Goal: Task Accomplishment & Management: Manage account settings

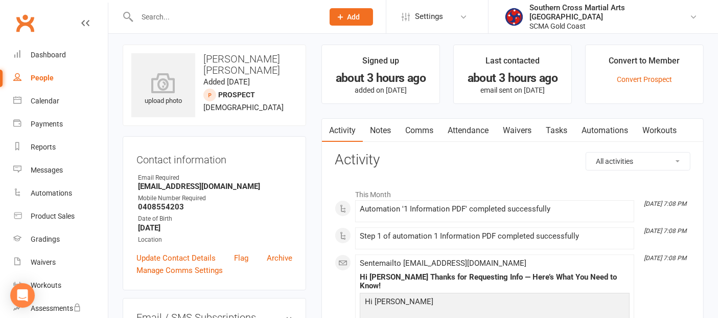
scroll to position [114, 0]
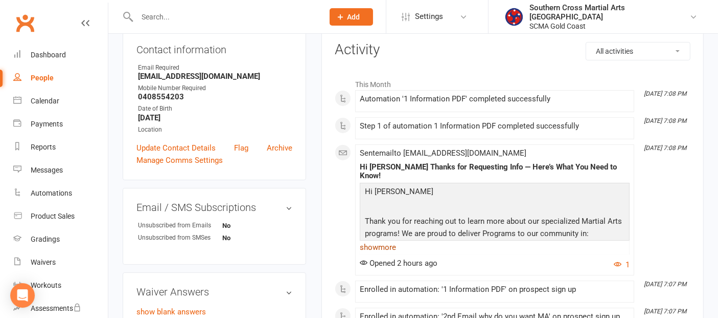
click at [390, 240] on link "show more" at bounding box center [495, 247] width 270 height 14
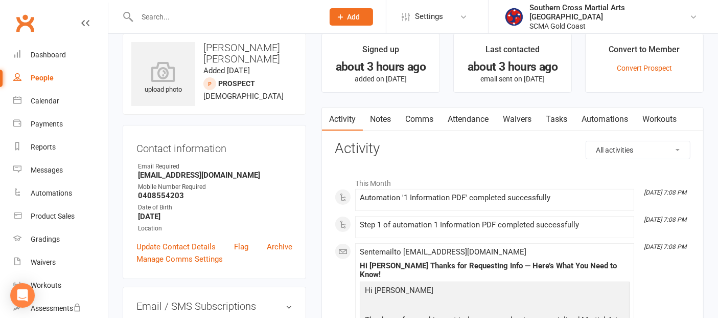
scroll to position [0, 0]
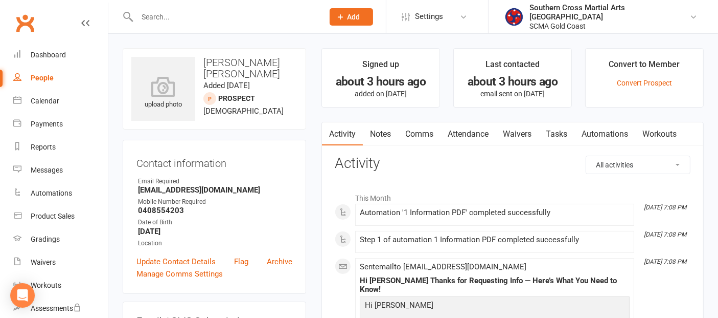
click at [204, 61] on h3 "[PERSON_NAME] [PERSON_NAME]" at bounding box center [214, 68] width 166 height 23
click at [42, 70] on link "People" at bounding box center [60, 77] width 95 height 23
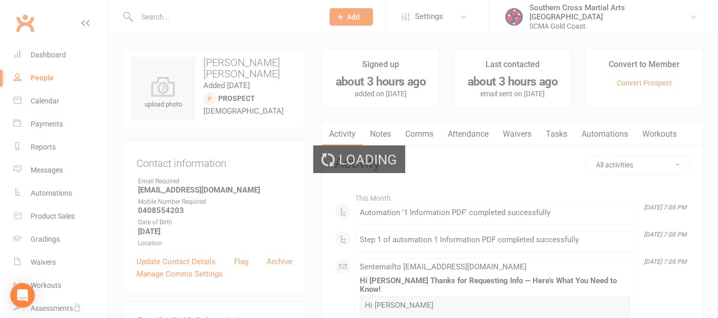
select select "100"
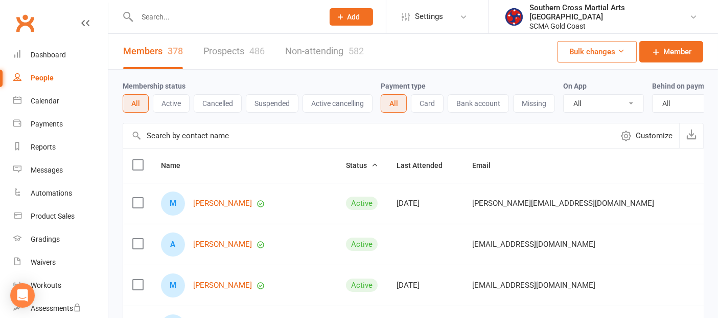
click at [216, 141] on input "text" at bounding box center [368, 135] width 491 height 25
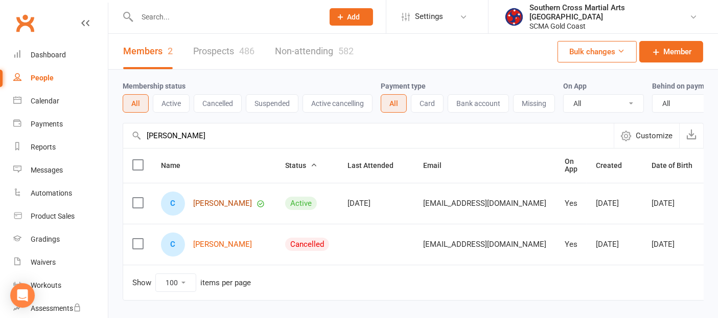
type input "[PERSON_NAME]"
click at [221, 208] on link "[PERSON_NAME]" at bounding box center [222, 203] width 59 height 9
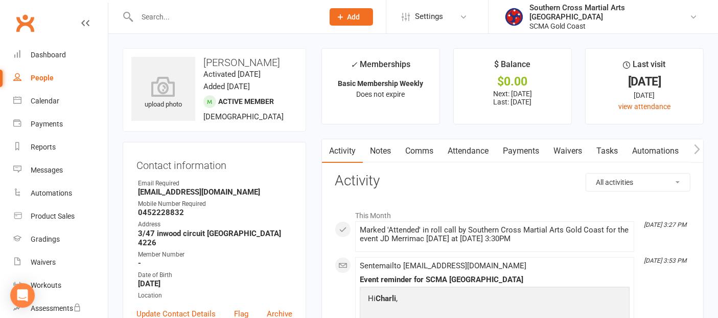
click at [432, 149] on link "Comms" at bounding box center [419, 151] width 42 height 24
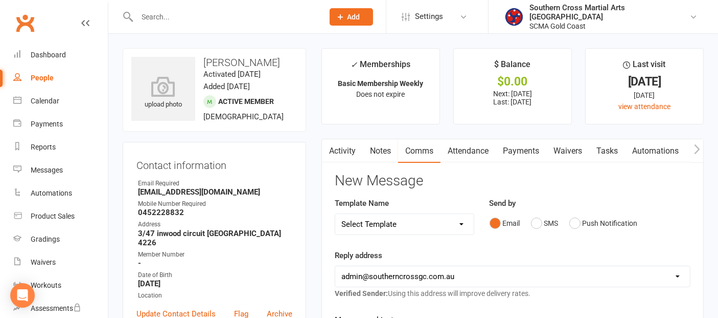
click at [515, 153] on link "Payments" at bounding box center [521, 151] width 51 height 24
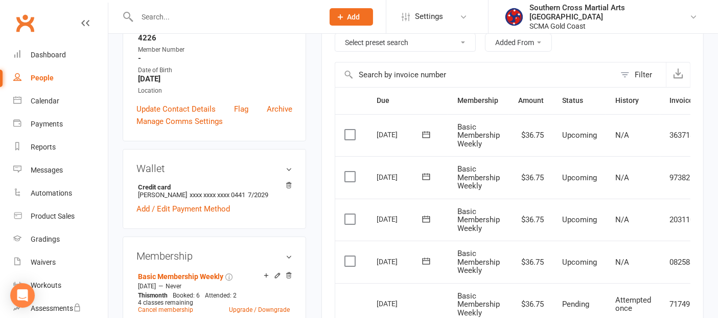
scroll to position [170, 0]
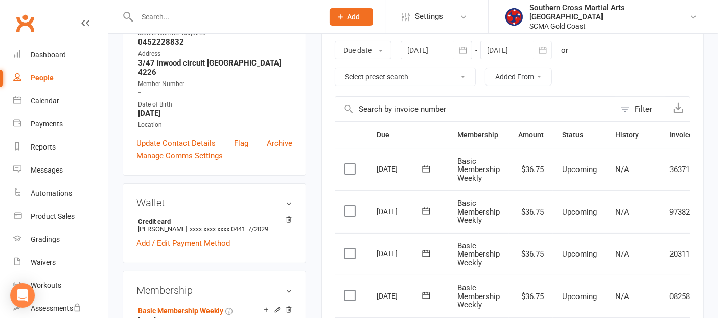
click at [520, 53] on div at bounding box center [517, 50] width 72 height 18
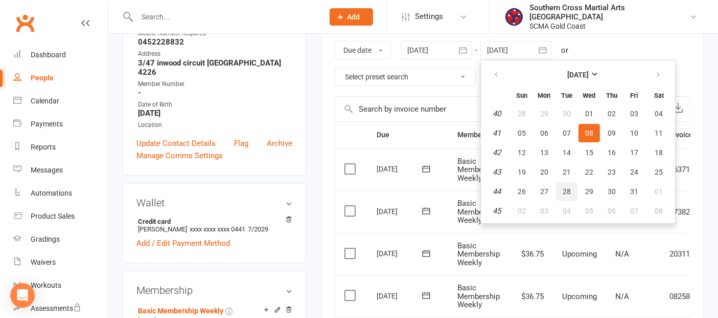
click at [568, 187] on span "28" at bounding box center [567, 191] width 8 height 8
type input "[DATE]"
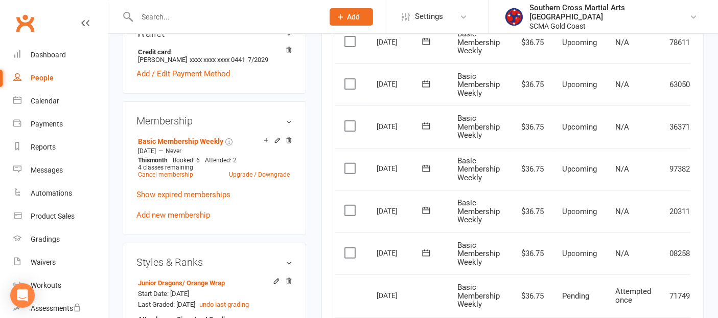
scroll to position [341, 0]
click at [354, 246] on label at bounding box center [352, 251] width 14 height 10
click at [351, 246] on input "checkbox" at bounding box center [348, 246] width 7 height 0
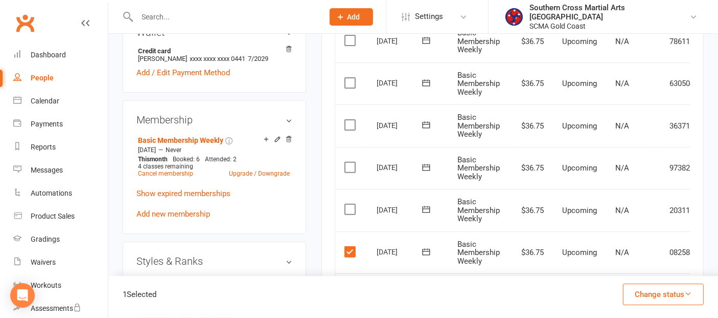
click at [350, 205] on label at bounding box center [352, 209] width 14 height 10
click at [350, 204] on input "checkbox" at bounding box center [348, 204] width 7 height 0
click at [352, 166] on label at bounding box center [352, 167] width 14 height 10
click at [351, 162] on input "checkbox" at bounding box center [348, 162] width 7 height 0
drag, startPoint x: 350, startPoint y: 122, endPoint x: 350, endPoint y: 104, distance: 18.4
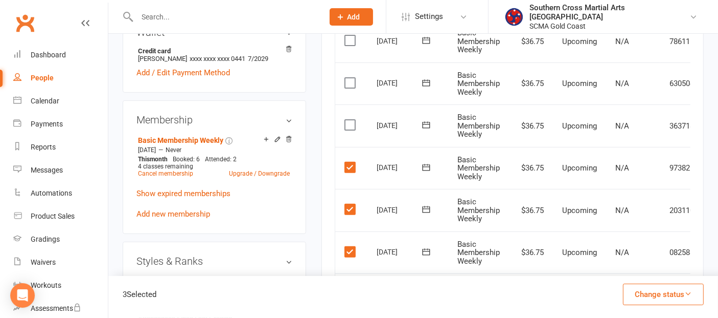
click at [350, 121] on label at bounding box center [352, 125] width 14 height 10
click at [350, 120] on input "checkbox" at bounding box center [348, 120] width 7 height 0
click at [351, 82] on label at bounding box center [352, 83] width 14 height 10
click at [351, 78] on input "checkbox" at bounding box center [348, 78] width 7 height 0
click at [634, 288] on button "Change status" at bounding box center [663, 293] width 81 height 21
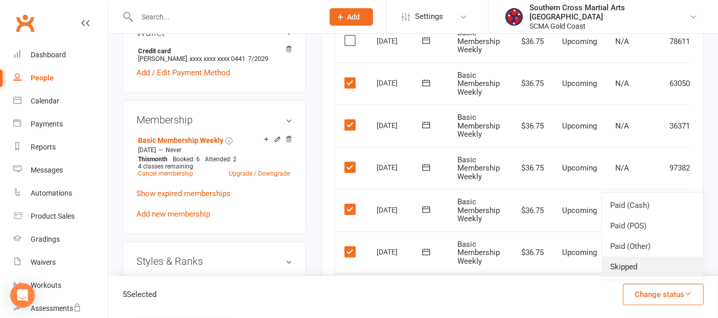
click at [631, 264] on link "Skipped" at bounding box center [652, 266] width 101 height 20
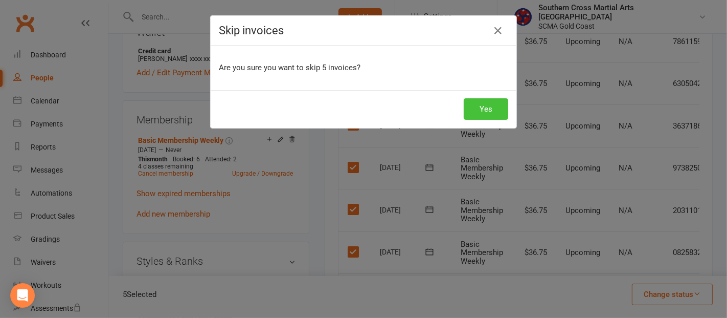
click at [489, 106] on button "Yes" at bounding box center [486, 108] width 44 height 21
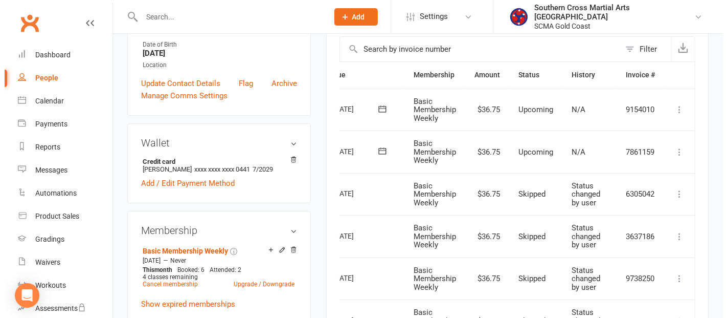
scroll to position [227, 0]
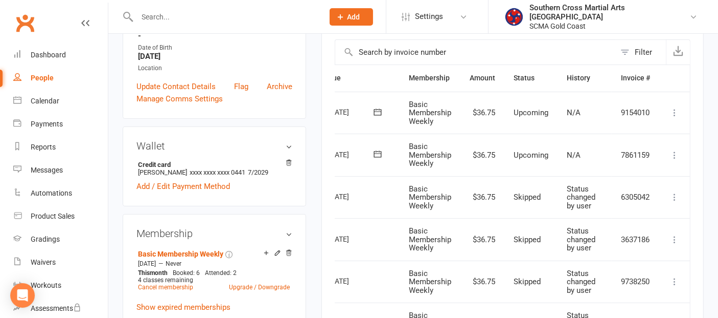
click at [670, 152] on icon at bounding box center [675, 155] width 10 height 10
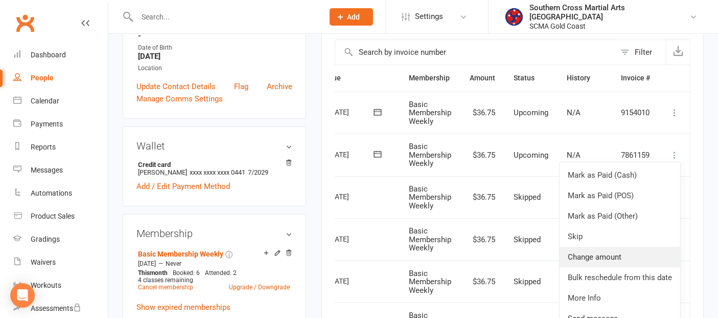
click at [594, 248] on link "Change amount" at bounding box center [620, 256] width 121 height 20
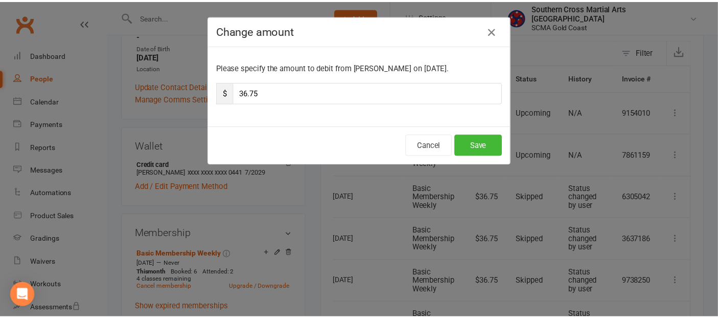
scroll to position [0, 43]
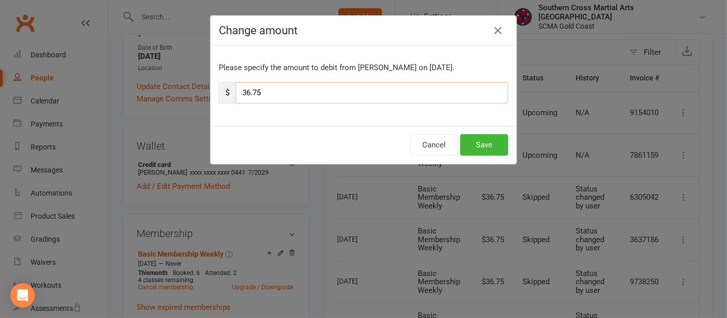
drag, startPoint x: 263, startPoint y: 88, endPoint x: 224, endPoint y: 94, distance: 39.2
click at [224, 94] on div "$ 36.75" at bounding box center [363, 92] width 289 height 21
type input "16.25"
click at [478, 149] on button "Save" at bounding box center [484, 144] width 48 height 21
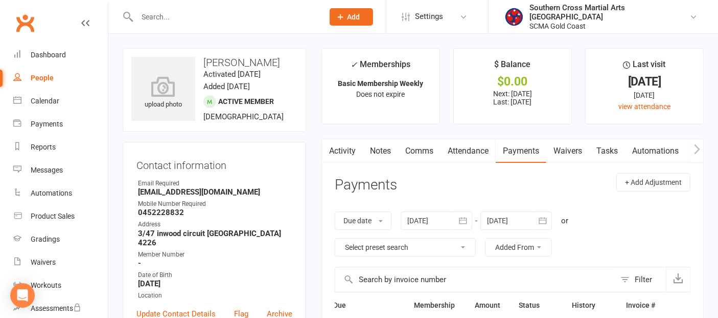
scroll to position [0, 0]
click at [430, 152] on link "Comms" at bounding box center [419, 151] width 42 height 24
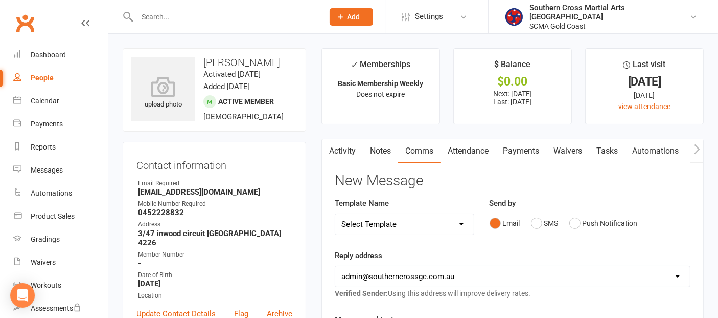
click at [445, 223] on select "Select Template [Email] 11 reasons [Email] 18 Bday [Email] 1 Week no training […" at bounding box center [404, 224] width 139 height 20
select select "115"
click at [335, 214] on select "Select Template [Email] 11 reasons [Email] 18 Bday [Email] 1 Week no training […" at bounding box center [404, 224] width 139 height 20
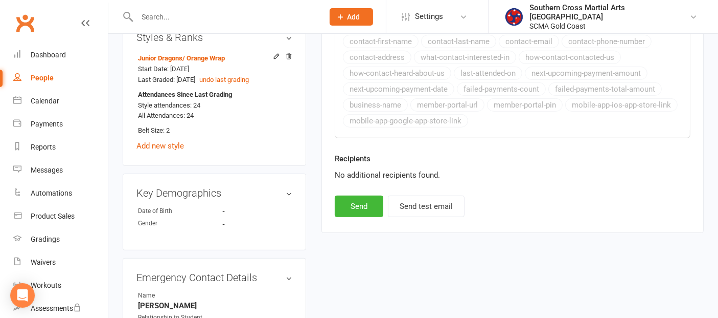
scroll to position [568, 0]
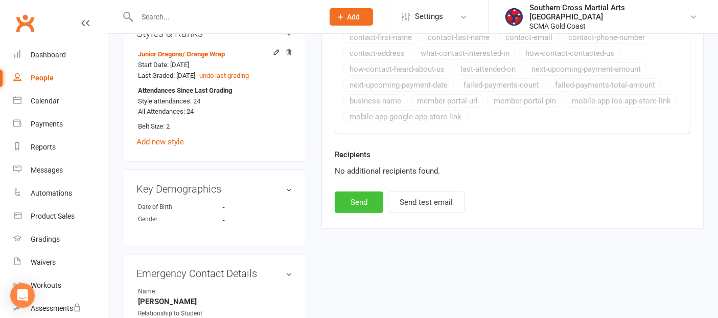
click at [372, 193] on button "Send" at bounding box center [359, 201] width 49 height 21
select select
